Goal: Information Seeking & Learning: Learn about a topic

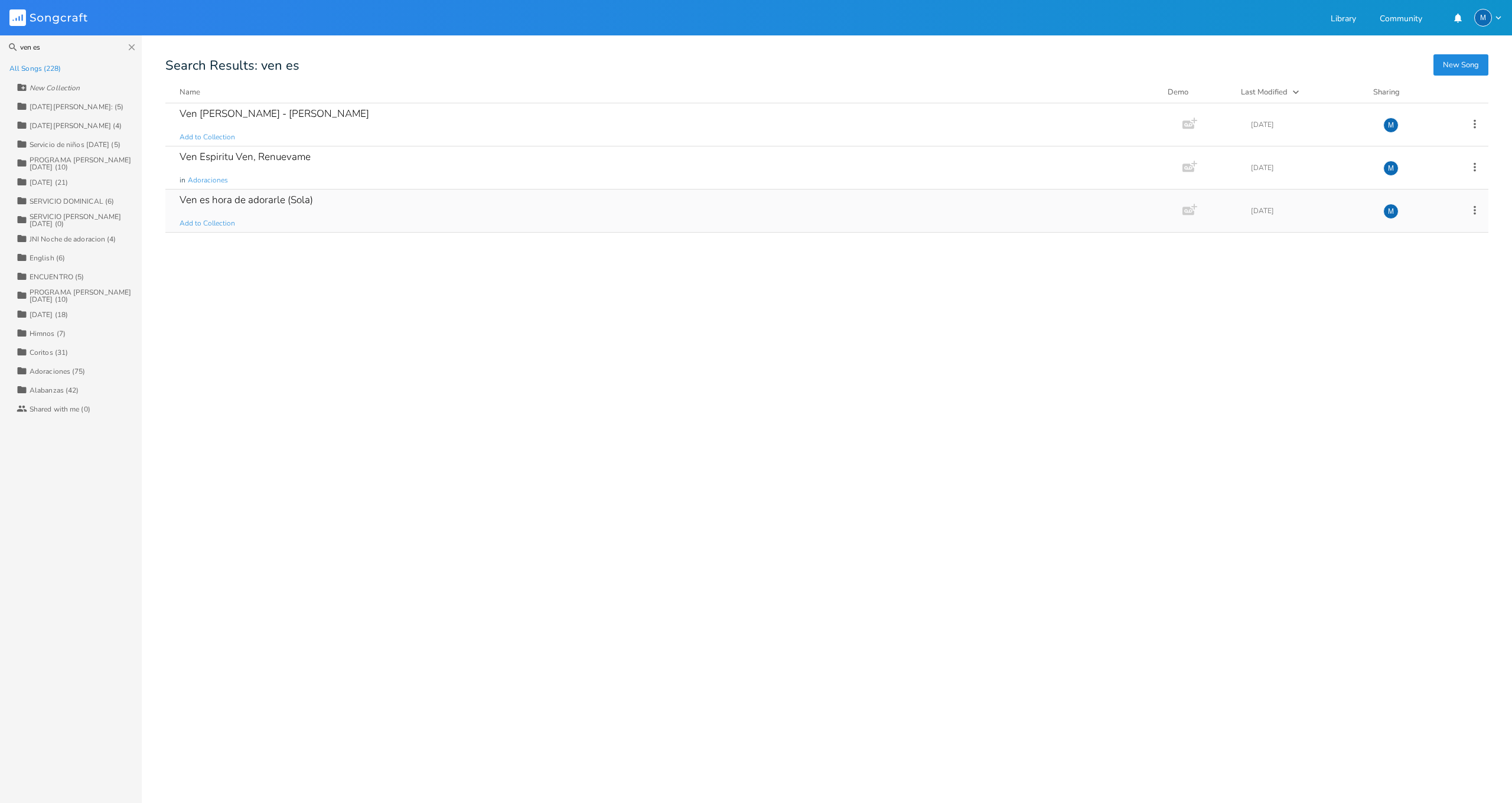
type input "ven es"
click at [251, 205] on div "Ven es hora de adorarle (Sola)" at bounding box center [246, 199] width 134 height 10
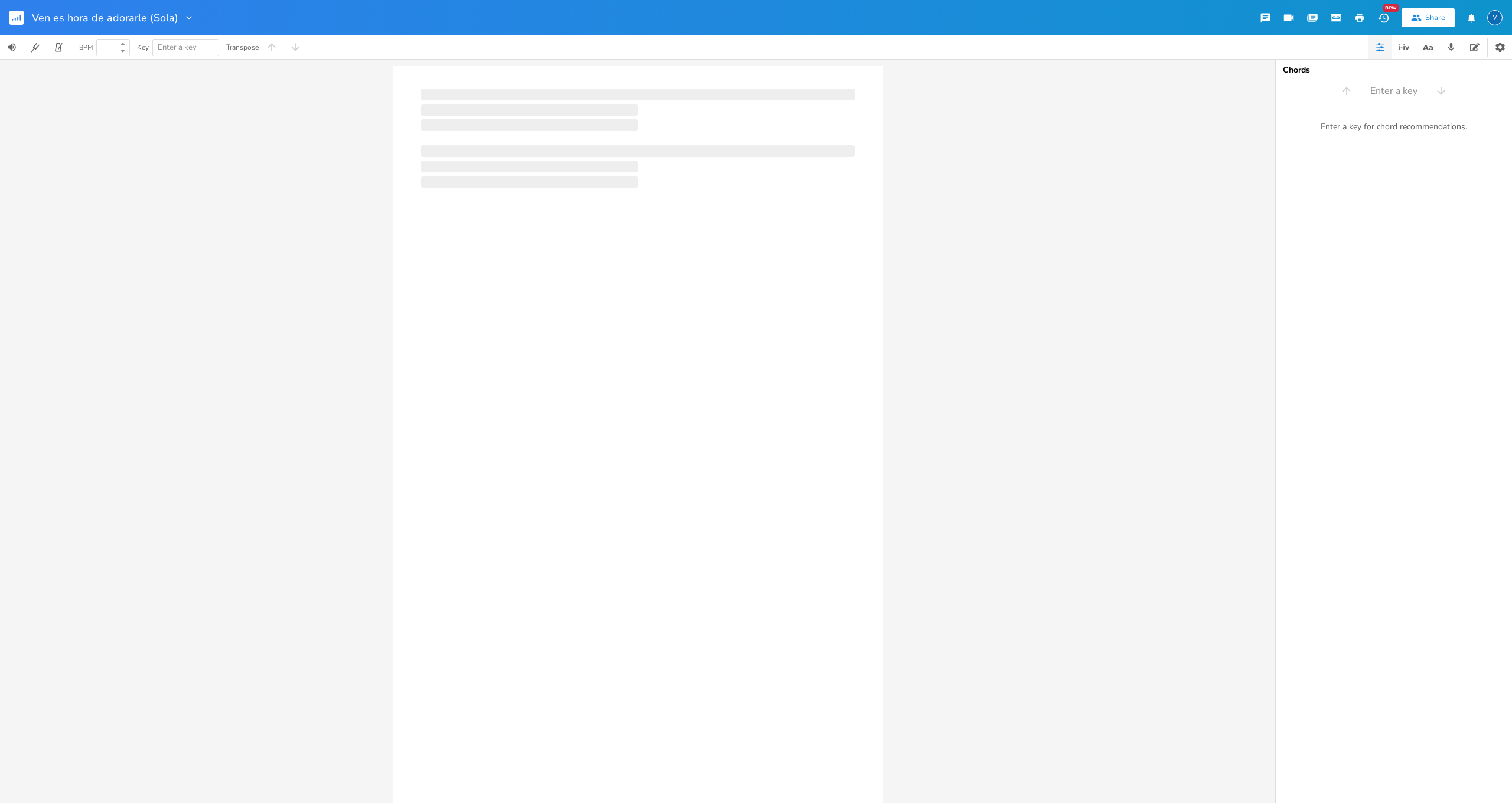
type input "100"
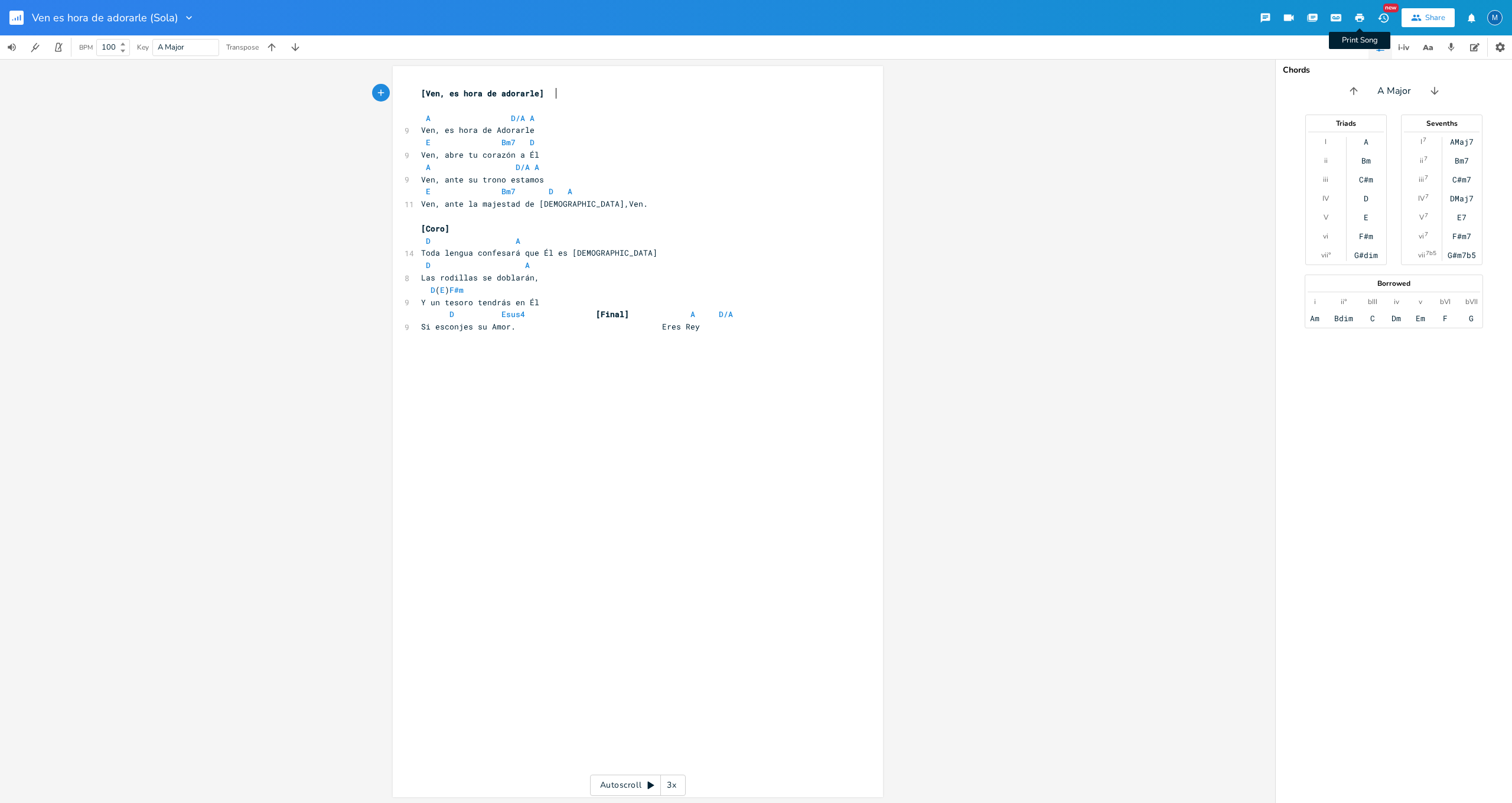
click at [1360, 18] on icon "button" at bounding box center [1359, 17] width 9 height 8
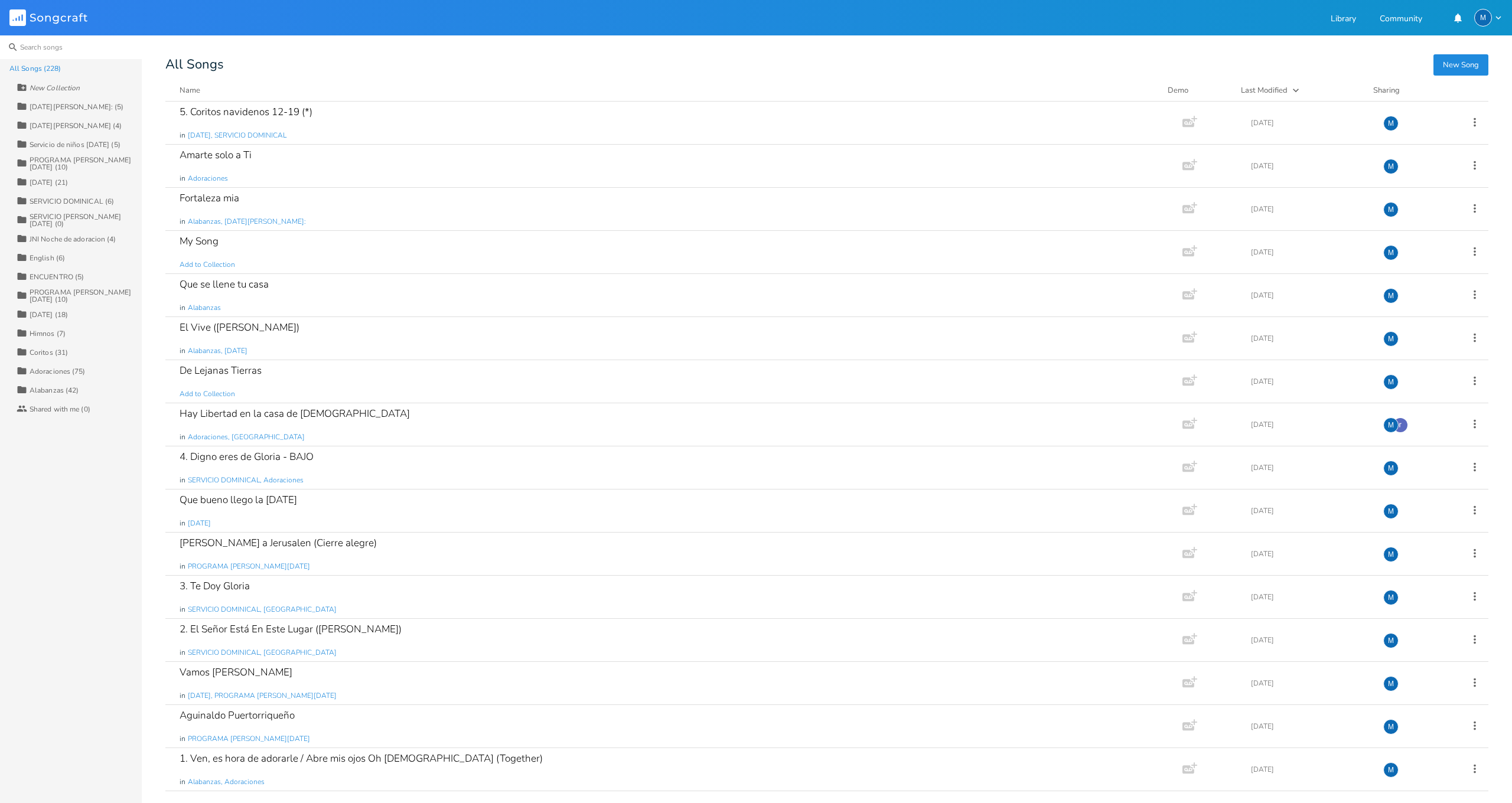
click at [44, 45] on input at bounding box center [70, 47] width 142 height 24
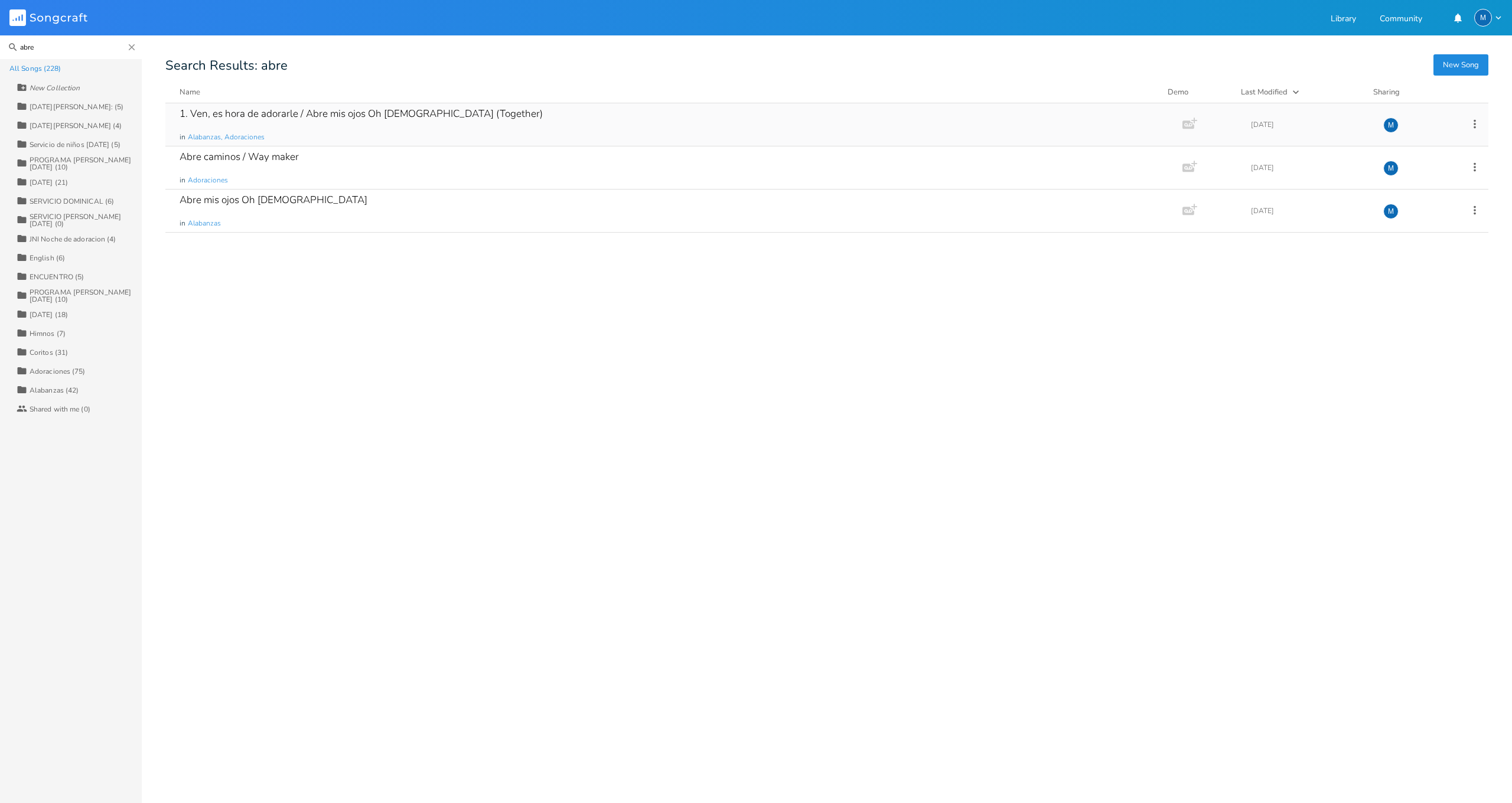
type input "abre"
click at [289, 127] on div "1. Ven, es hora de adorarle / Abre mis ojos Oh [DEMOGRAPHIC_DATA] (Together) in…" at bounding box center [671, 125] width 984 height 43
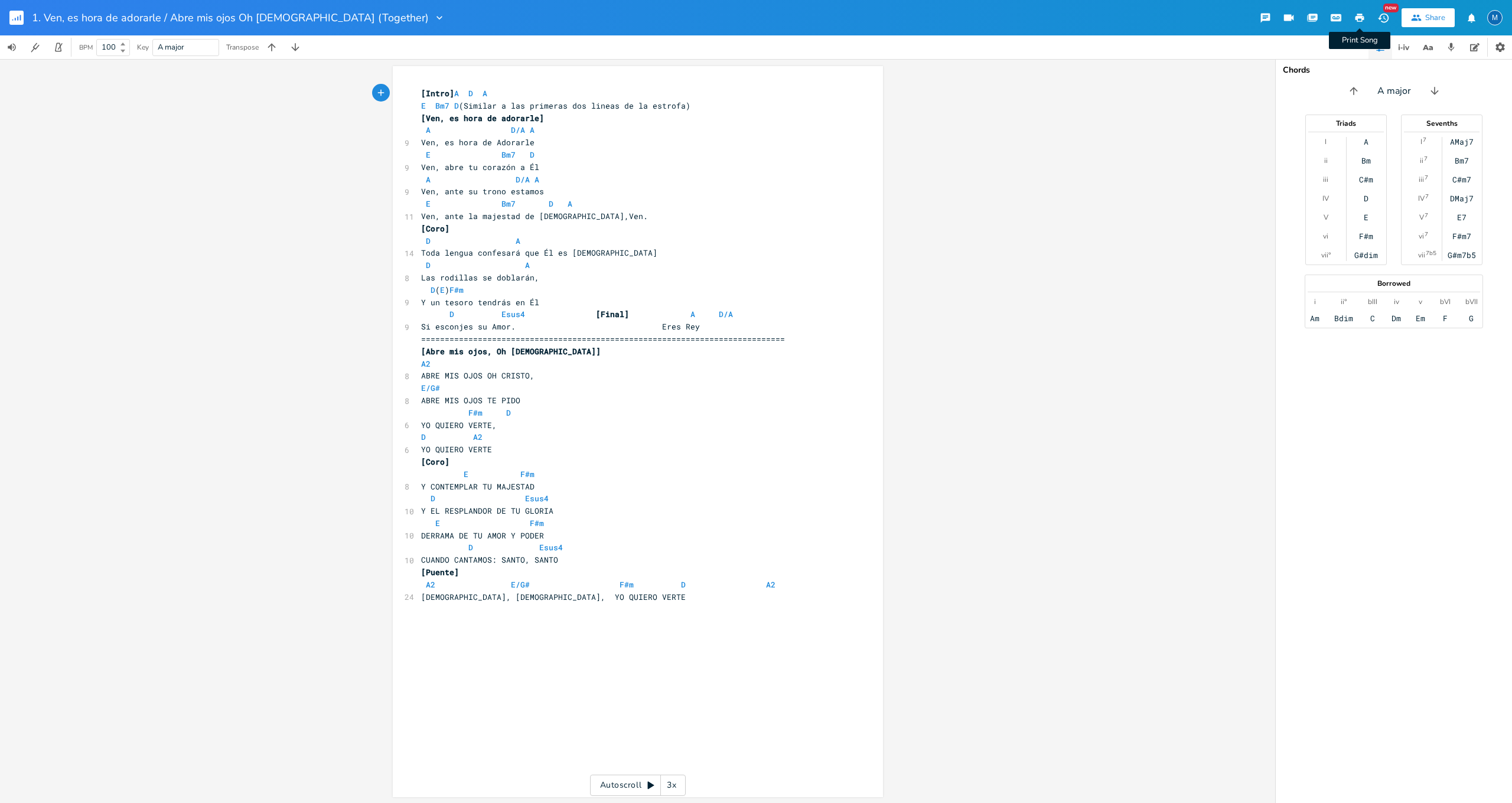
click at [1362, 20] on icon "button" at bounding box center [1359, 17] width 9 height 8
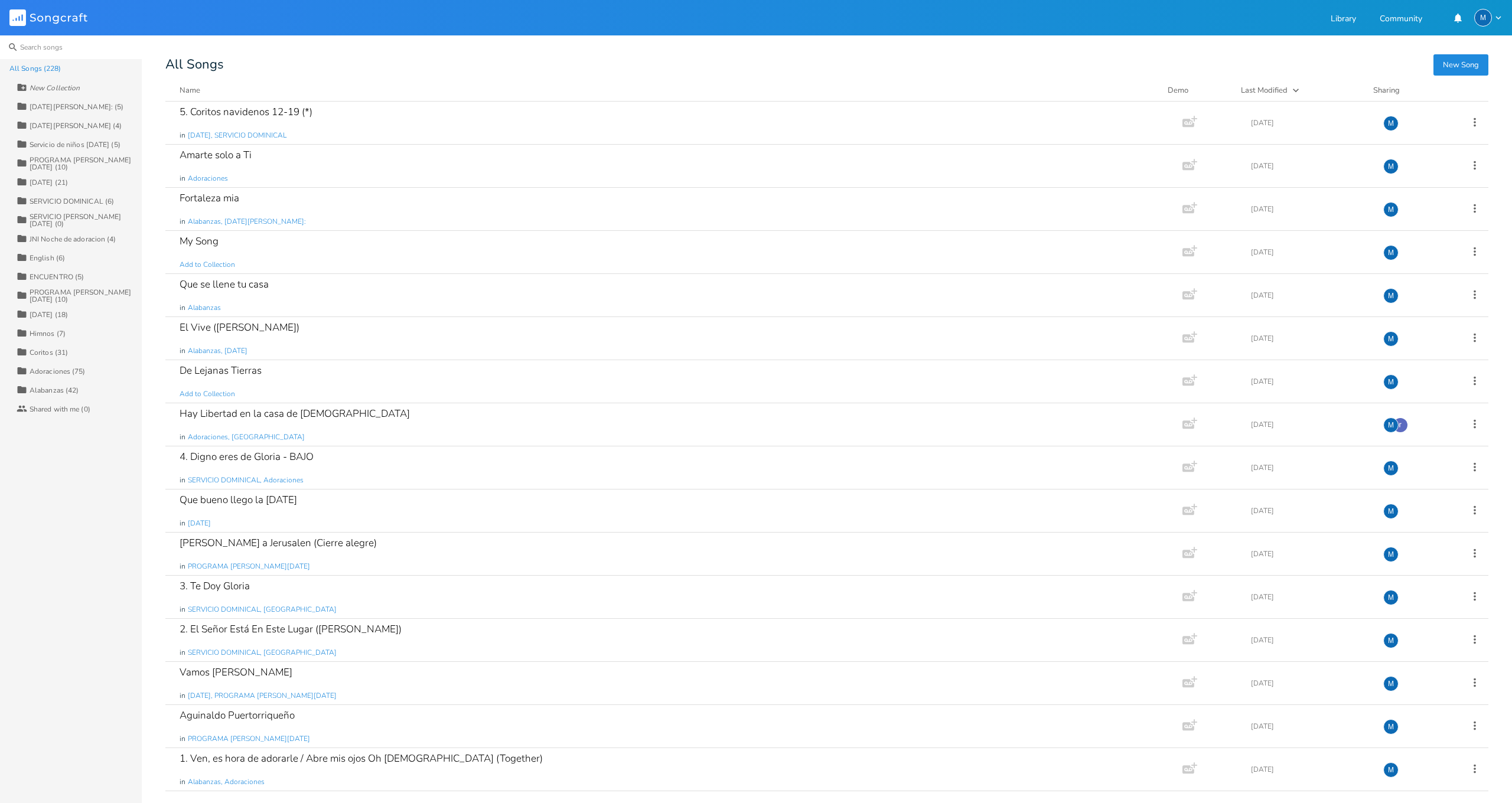
click at [36, 47] on input at bounding box center [70, 47] width 142 height 24
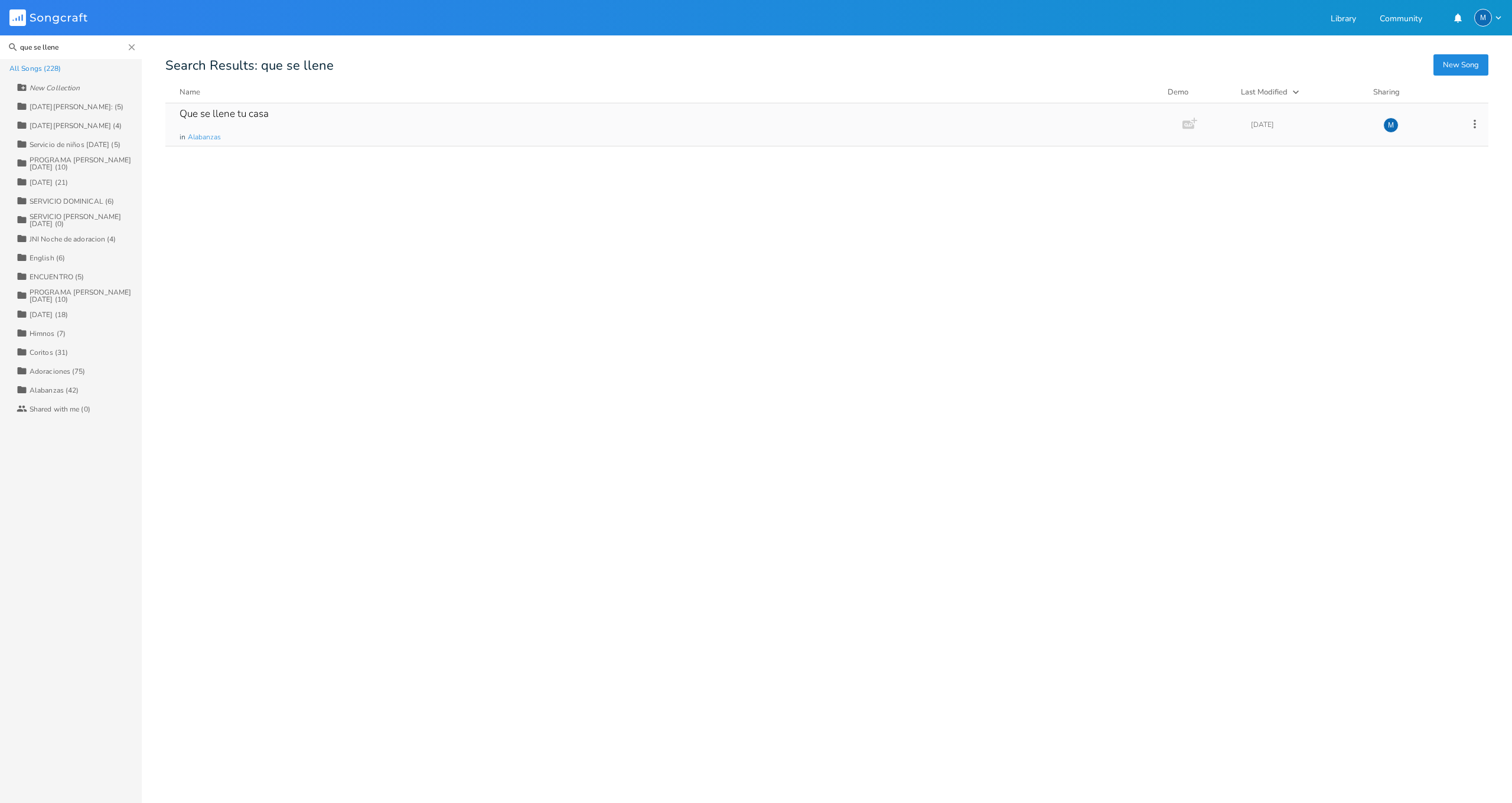
type input "que se llene"
click at [260, 119] on div "Que se llene tu casa" at bounding box center [224, 113] width 89 height 10
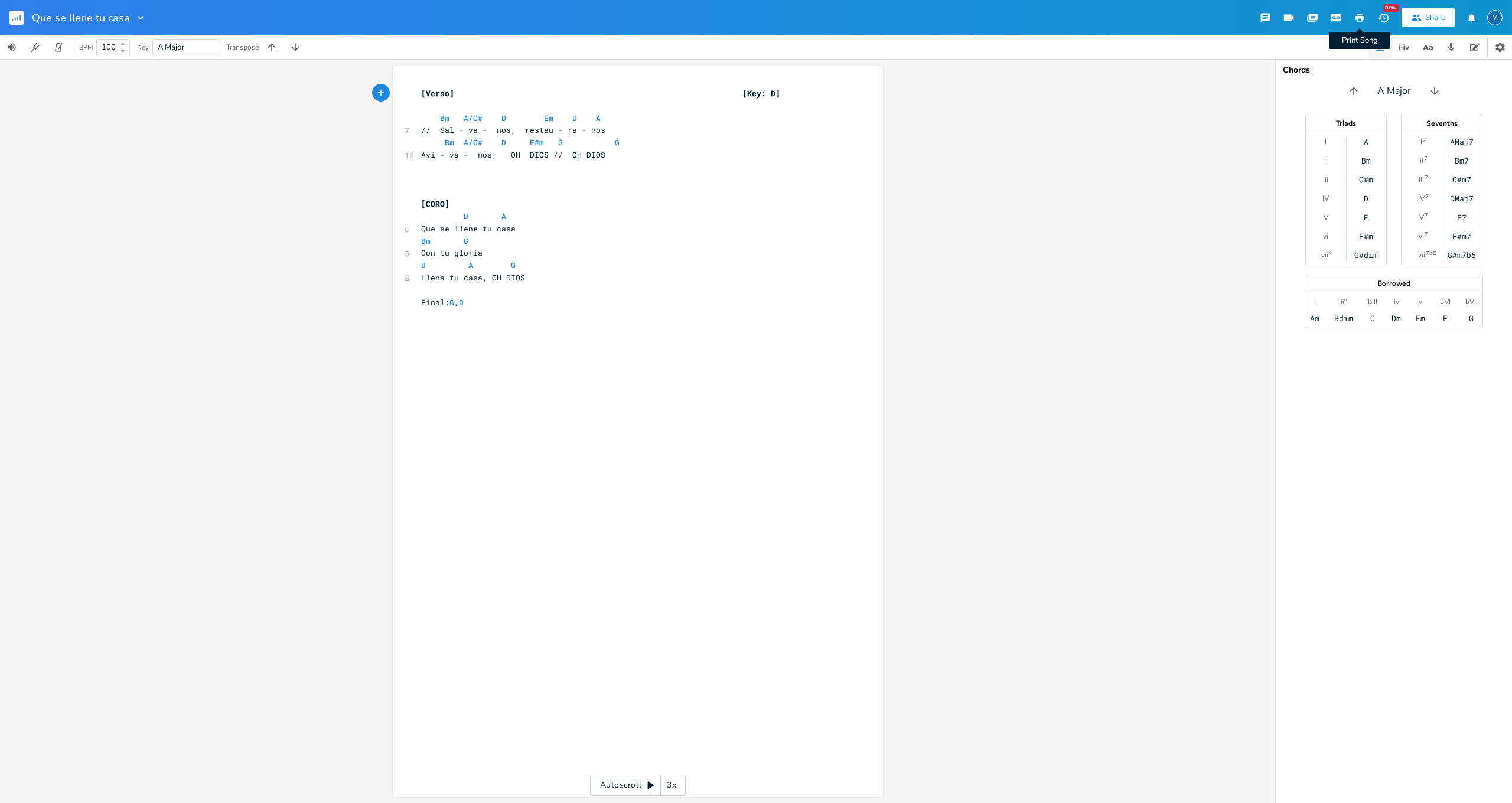
click at [1357, 18] on icon "button" at bounding box center [1359, 17] width 9 height 8
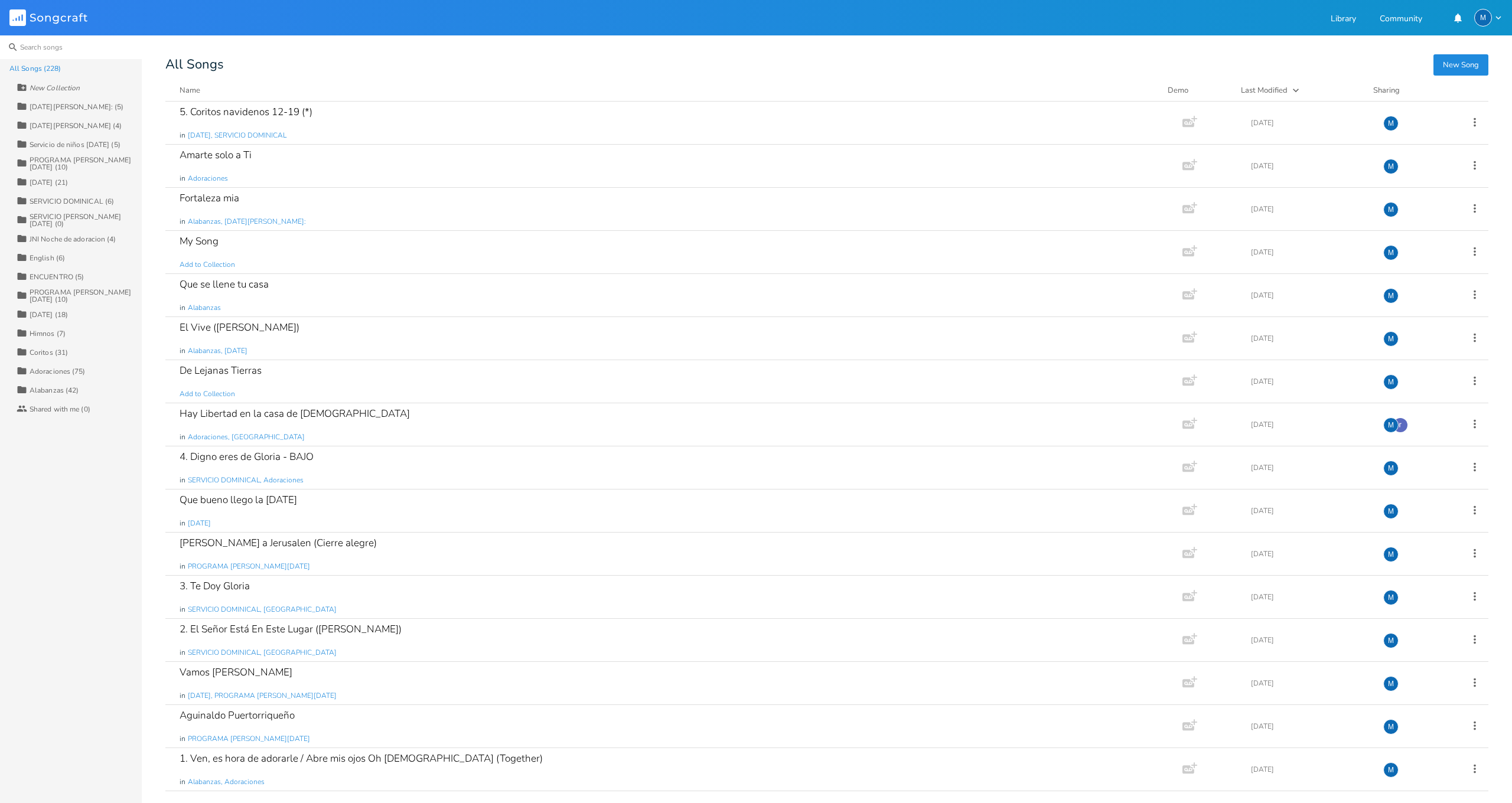
click at [27, 49] on input at bounding box center [70, 47] width 142 height 24
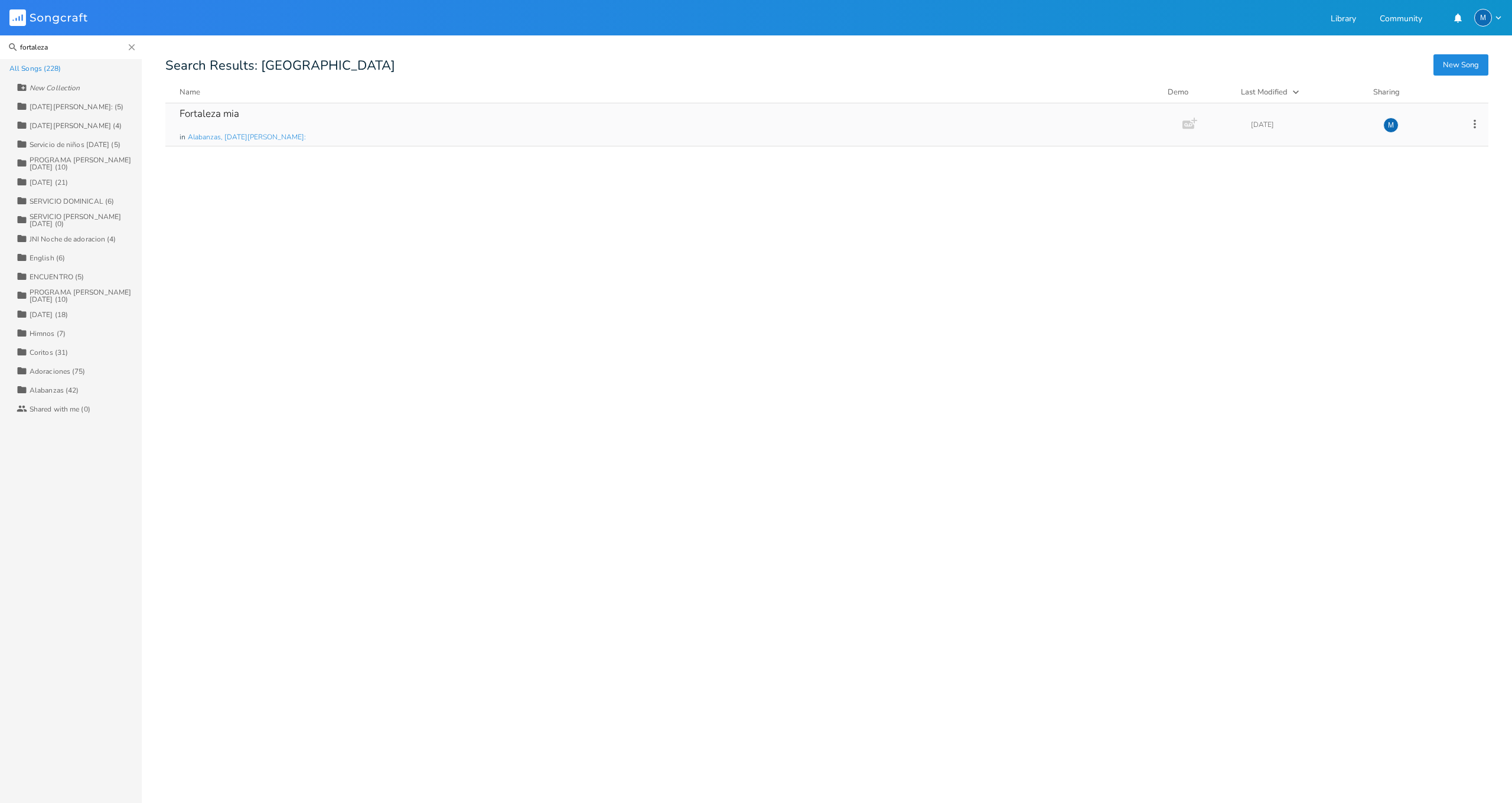
type input "fortaleza"
click at [214, 121] on div "Fortaleza mia in [GEOGRAPHIC_DATA], [DATE][PERSON_NAME]:" at bounding box center [671, 125] width 984 height 43
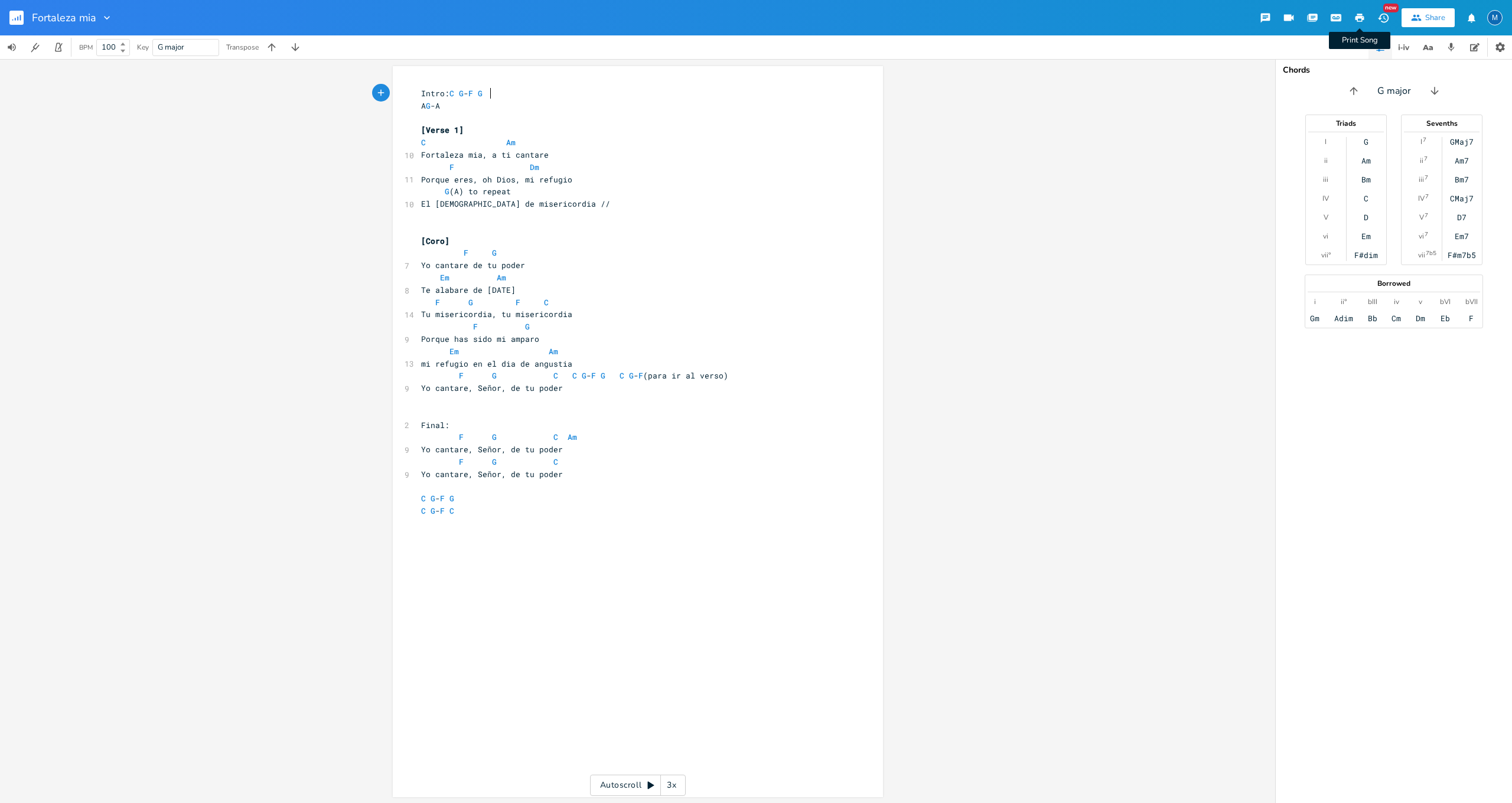
click at [1359, 17] on icon "button" at bounding box center [1359, 17] width 9 height 8
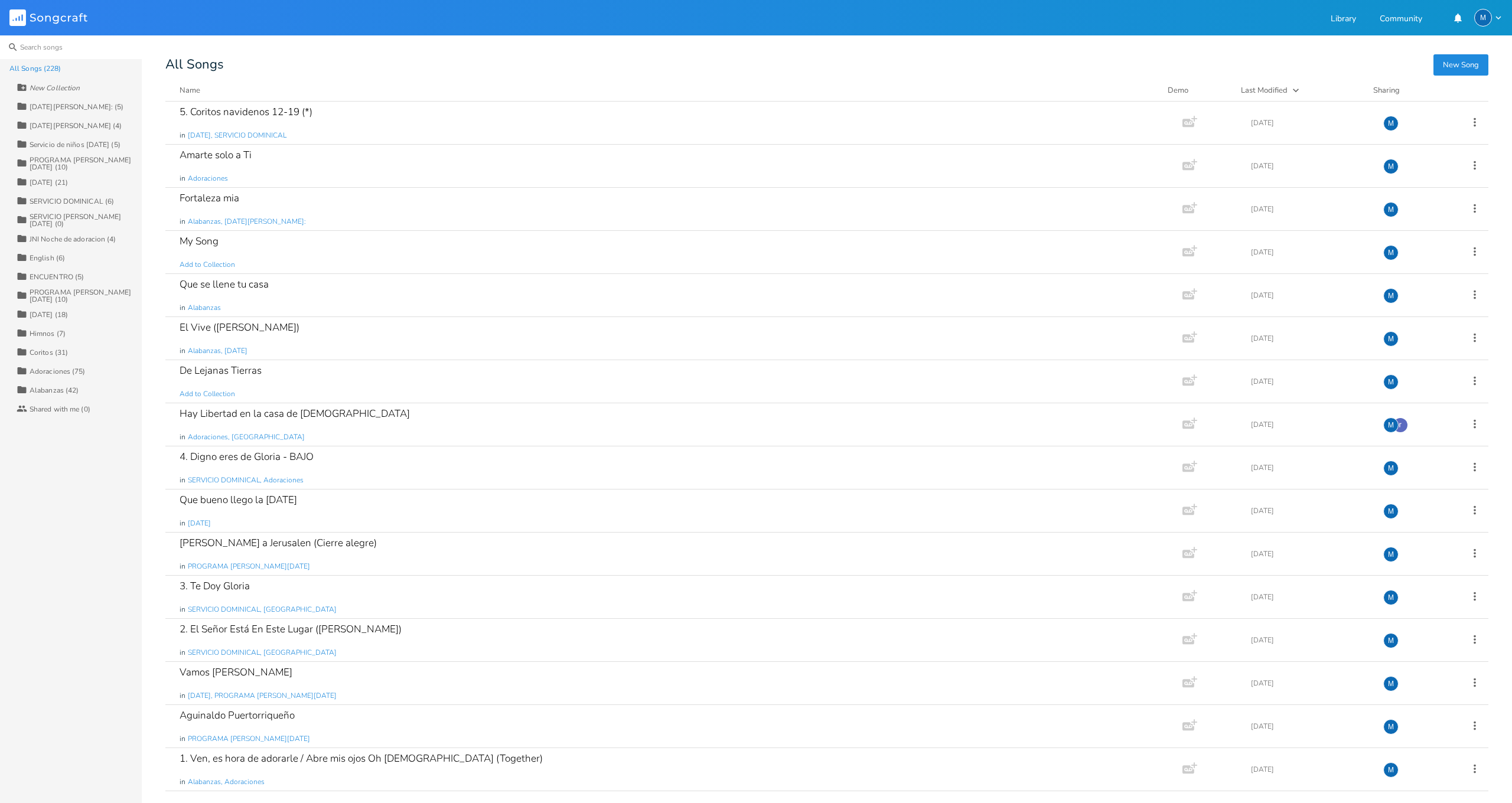
click at [43, 48] on input at bounding box center [70, 47] width 142 height 24
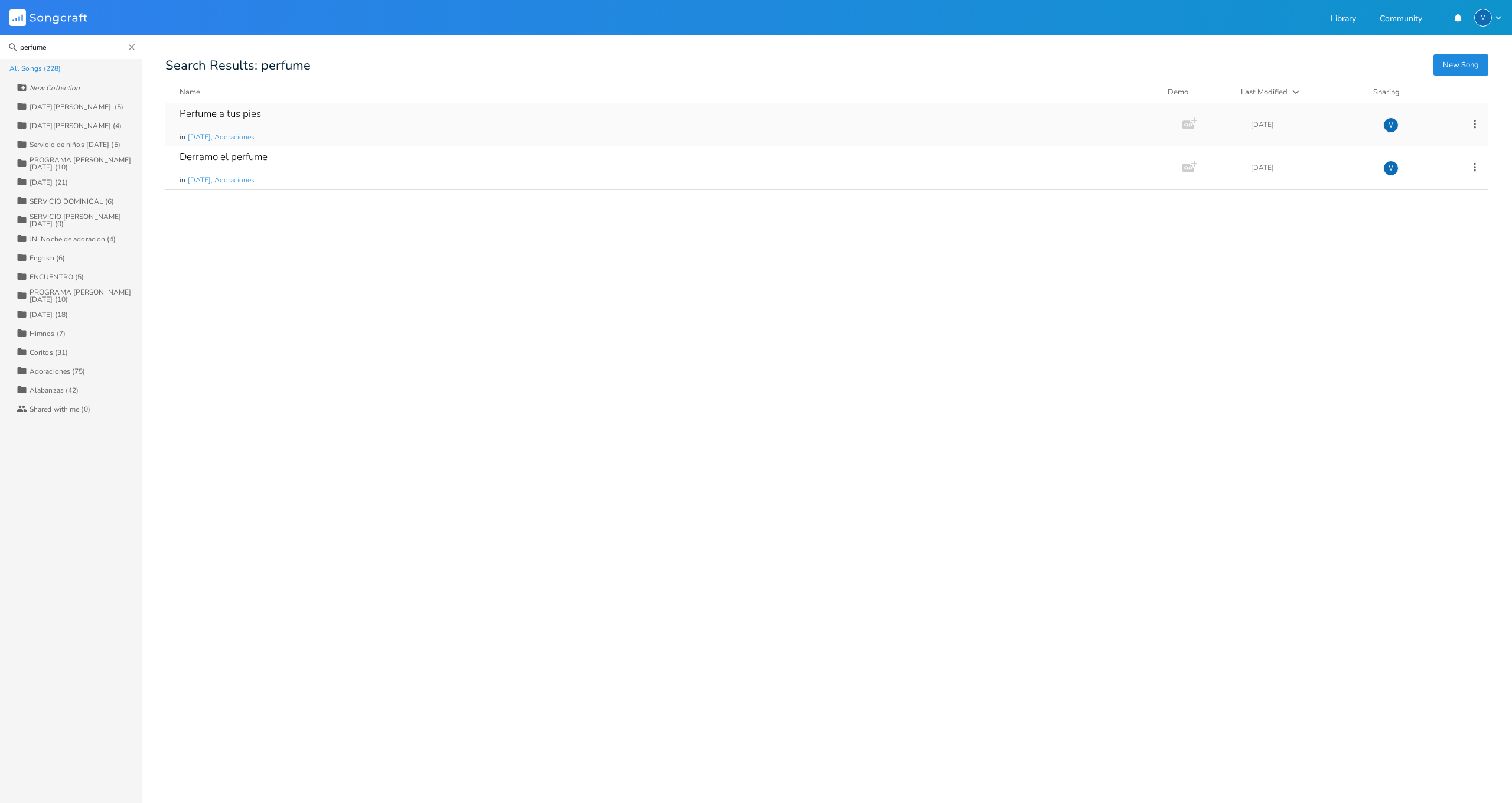
type input "perfume"
click at [204, 119] on div "Perfume a tus pies" at bounding box center [220, 113] width 81 height 10
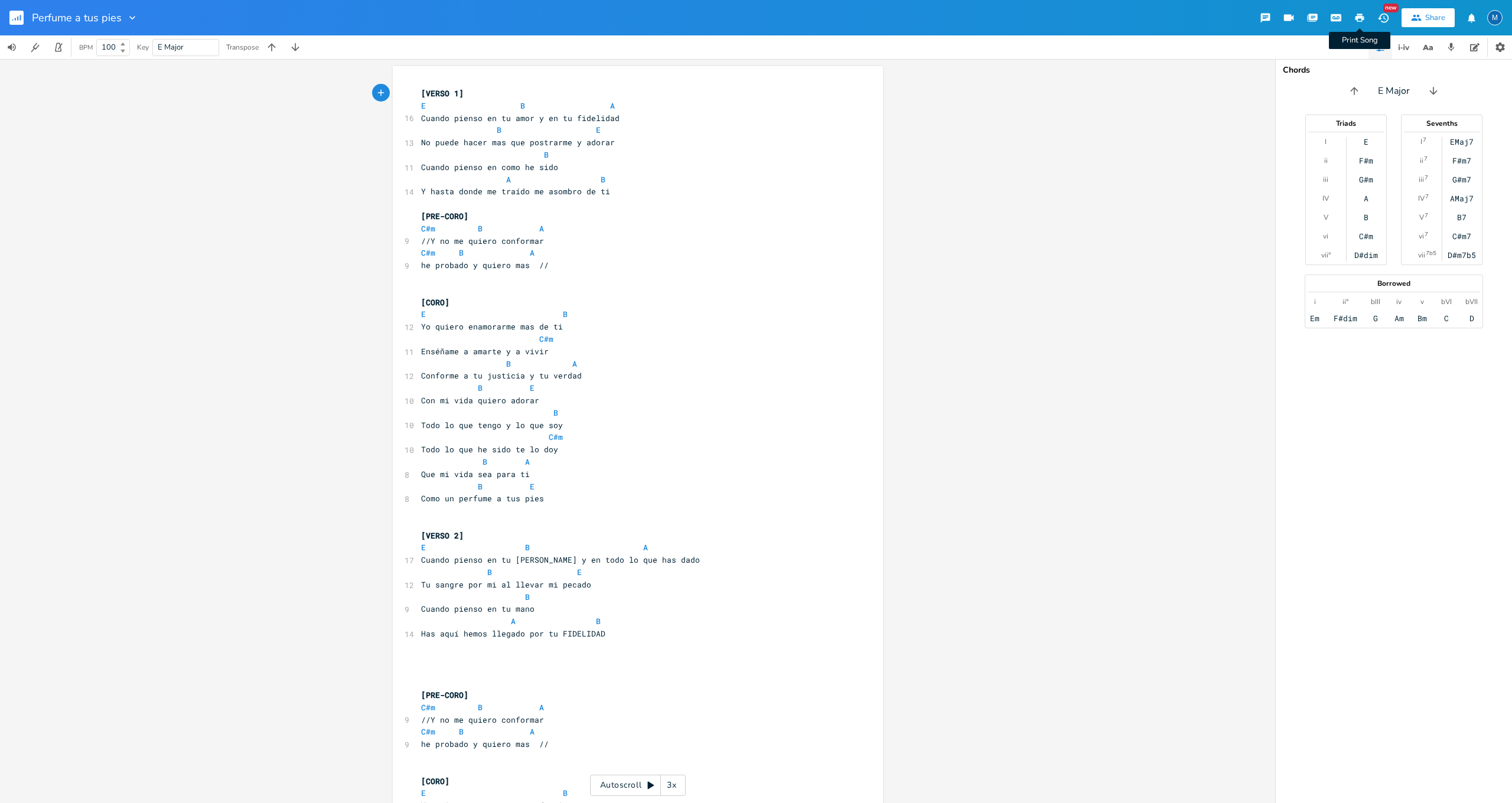
click at [1362, 17] on icon "button" at bounding box center [1359, 17] width 9 height 8
